Goal: Information Seeking & Learning: Learn about a topic

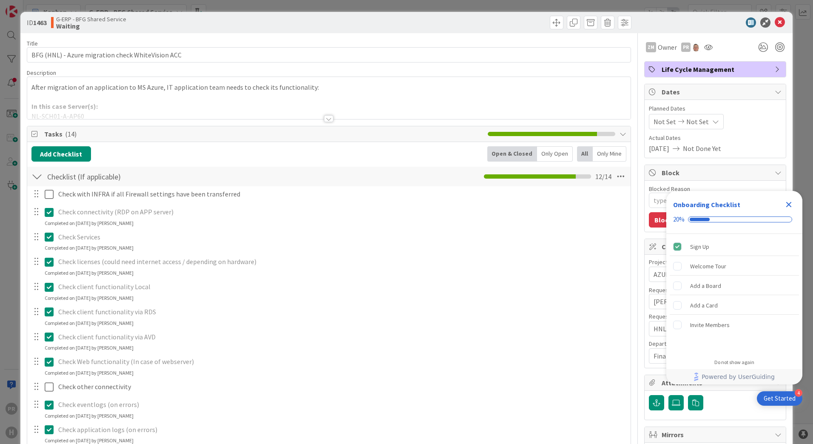
click at [326, 117] on div at bounding box center [328, 118] width 9 height 7
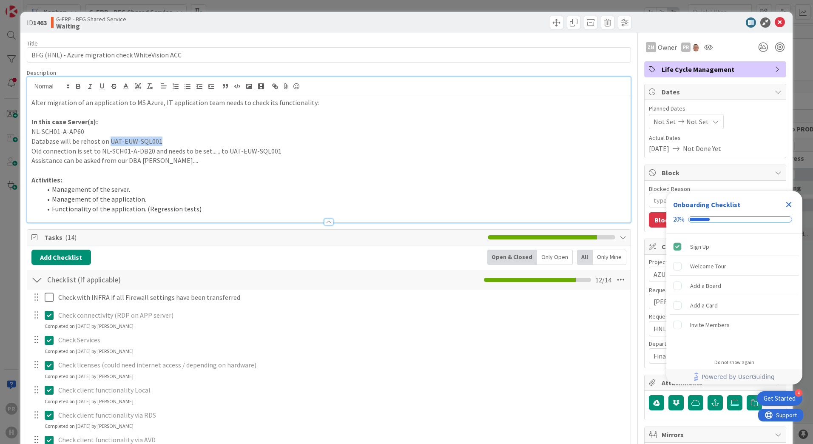
drag, startPoint x: 156, startPoint y: 142, endPoint x: 108, endPoint y: 143, distance: 48.5
click at [108, 143] on p "Database will be rehost on UAT-EUW-SQL001" at bounding box center [328, 142] width 595 height 10
copy p "UAT-EUW-SQL001"
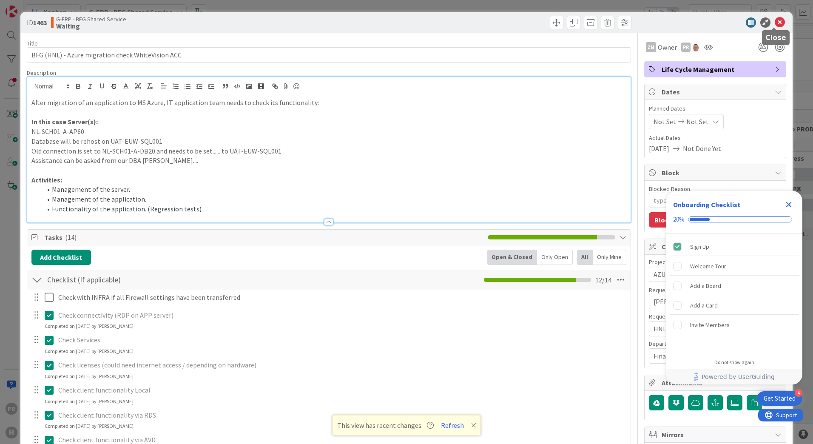
click at [775, 21] on icon at bounding box center [780, 22] width 10 height 10
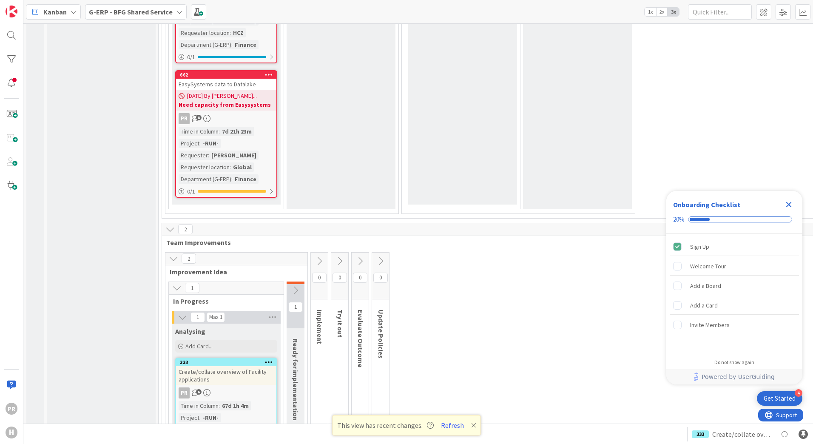
scroll to position [3122, 0]
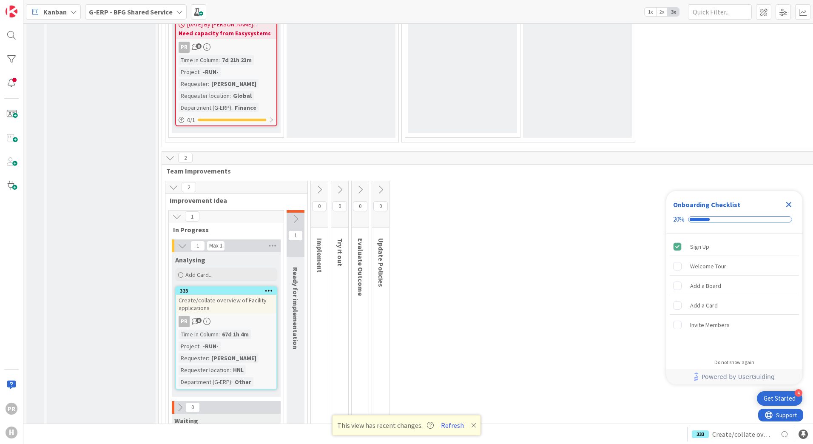
click at [295, 214] on icon at bounding box center [295, 218] width 9 height 9
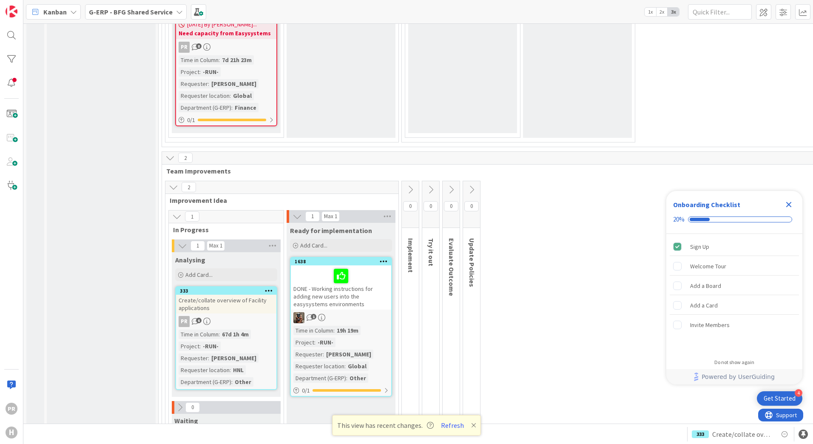
click at [334, 265] on div "DONE - Working instructions for adding new users into the easysystems environme…" at bounding box center [341, 287] width 100 height 44
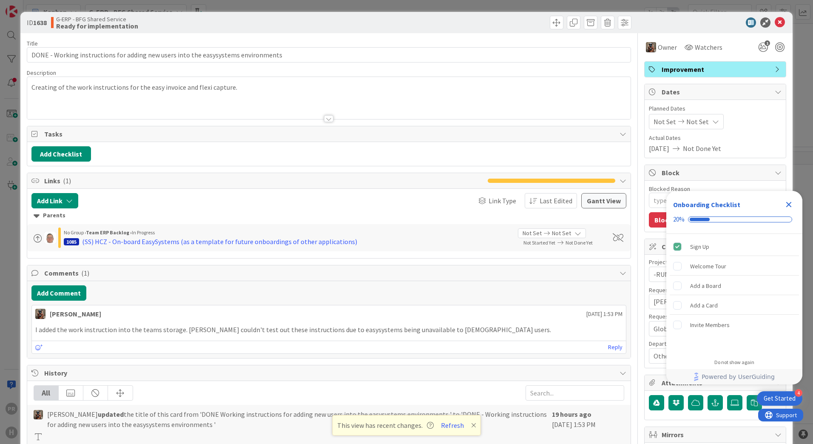
click at [786, 204] on icon "Close Checklist" at bounding box center [789, 205] width 10 height 10
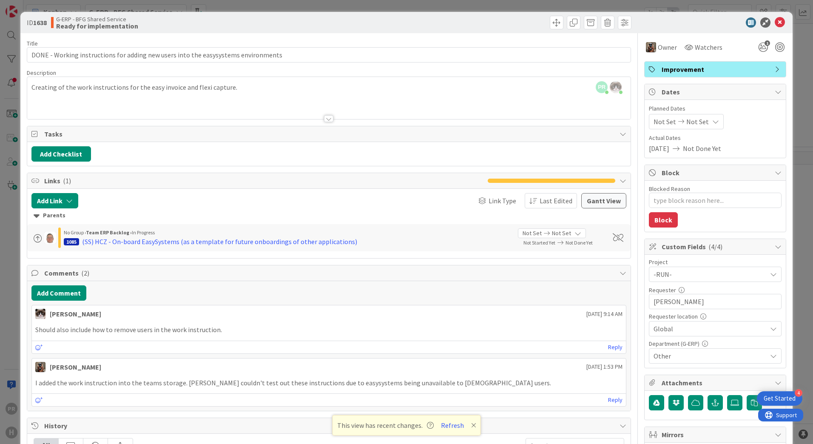
type textarea "x"
type input "Almost DONE - Working instructions for adding new users into the easysystems en…"
click at [779, 21] on icon at bounding box center [780, 22] width 10 height 10
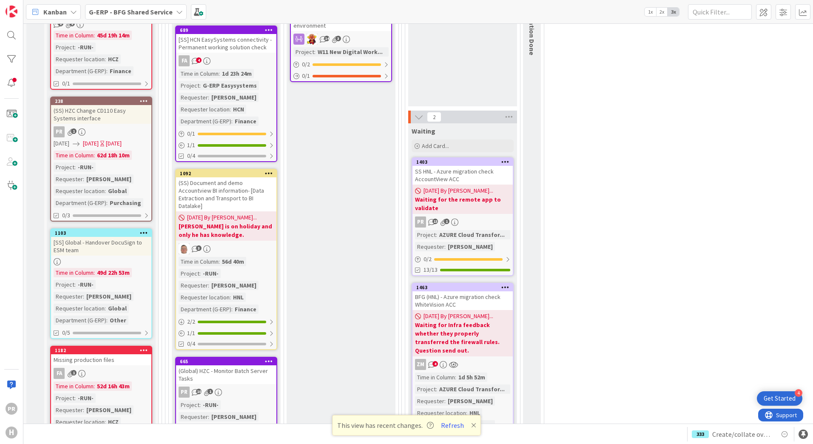
scroll to position [782, 0]
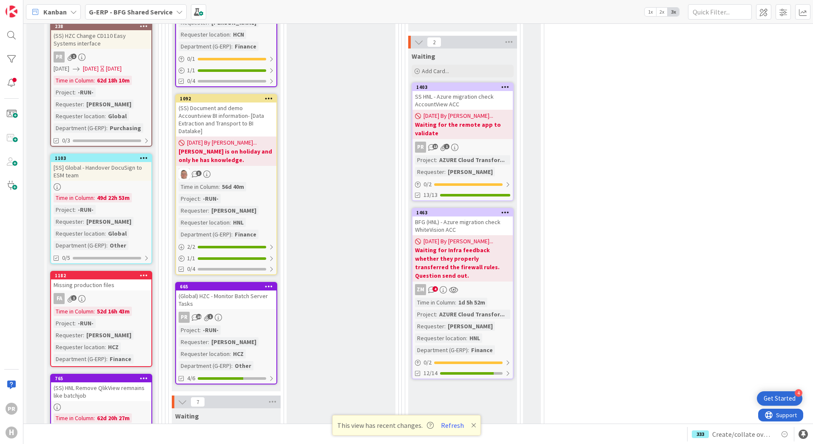
click at [107, 279] on div "Missing production files" at bounding box center [101, 284] width 100 height 11
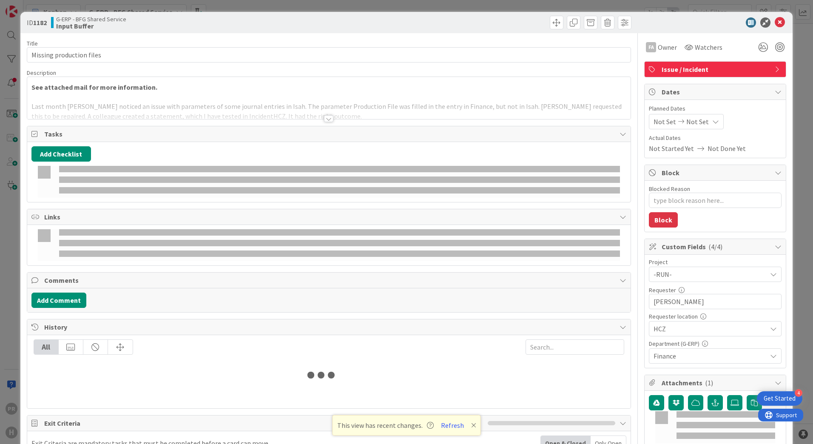
type textarea "x"
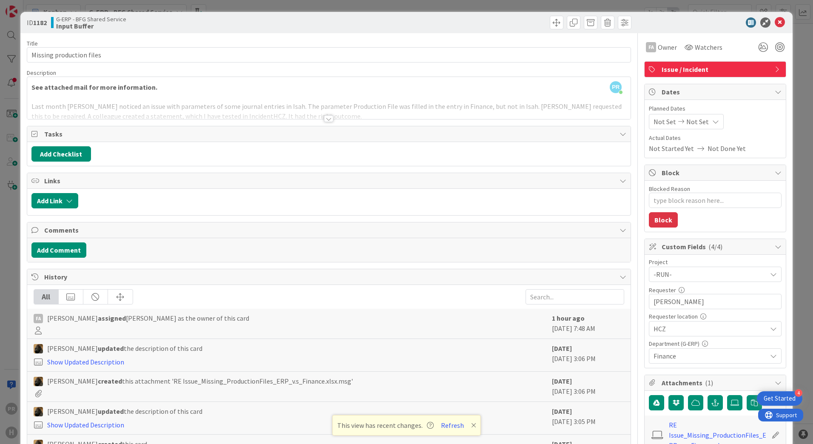
click at [328, 119] on div at bounding box center [328, 118] width 9 height 7
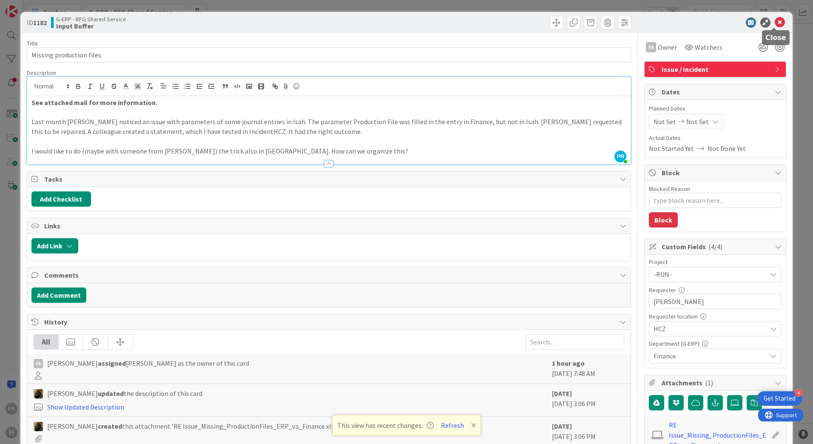
click at [775, 20] on icon at bounding box center [780, 22] width 10 height 10
